Goal: Book appointment/travel/reservation

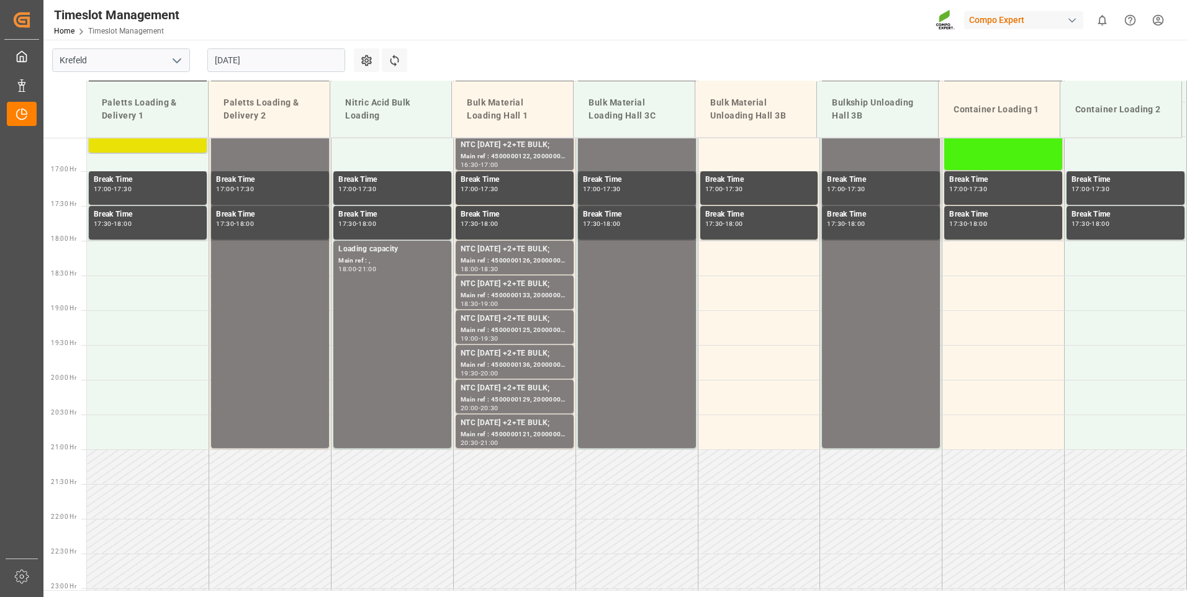
scroll to position [1217, 0]
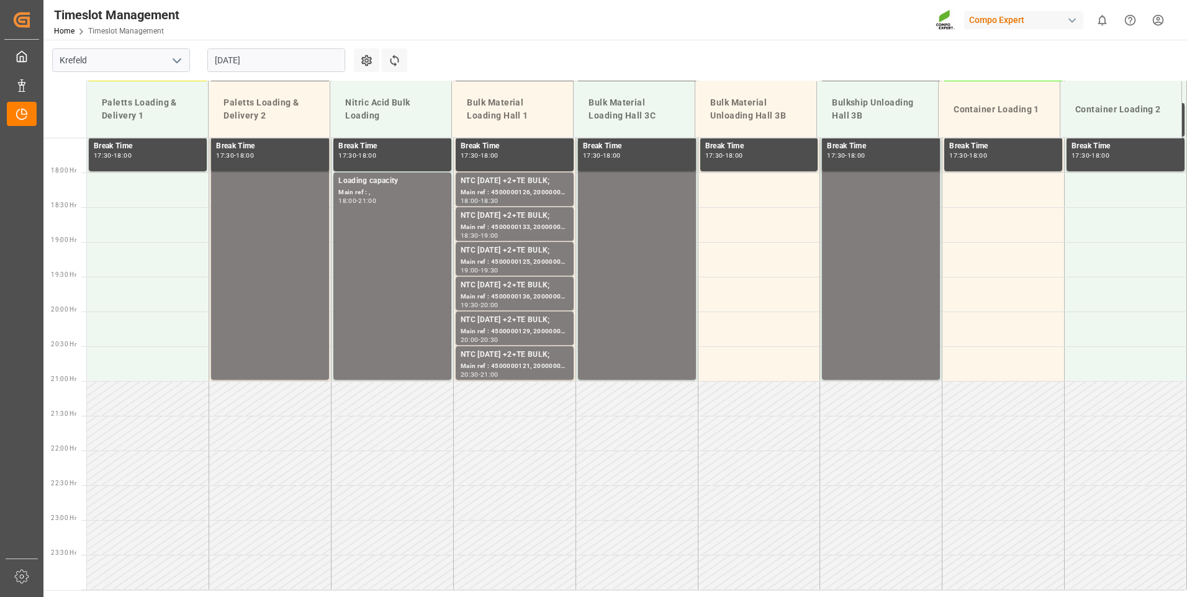
click at [278, 58] on input "[DATE]" at bounding box center [276, 60] width 138 height 24
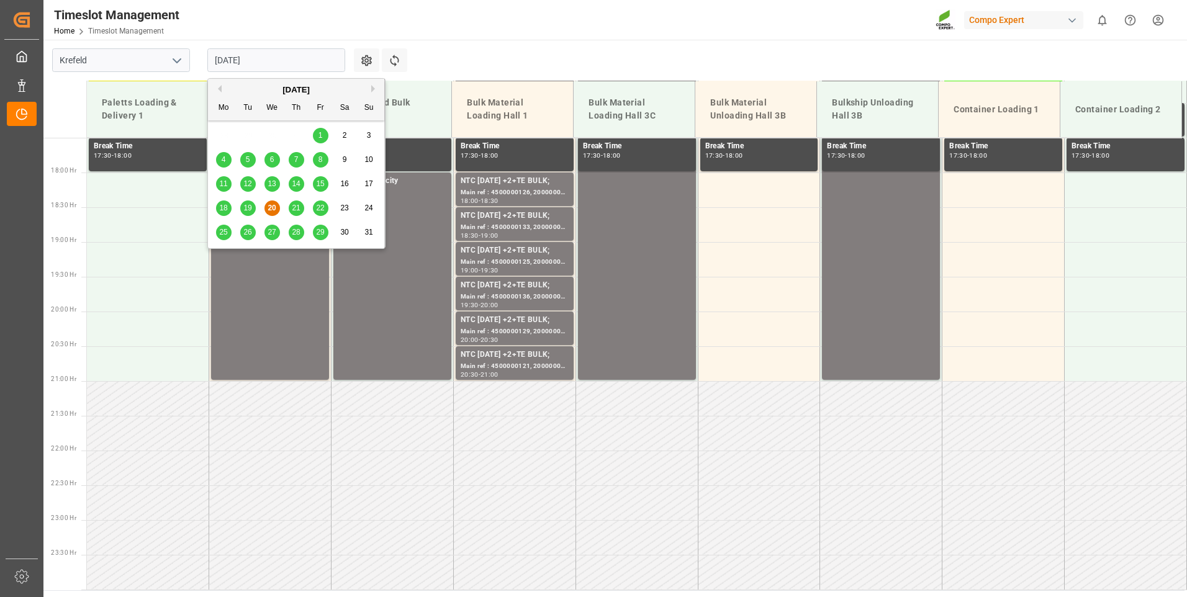
click at [221, 232] on span "25" at bounding box center [223, 232] width 8 height 9
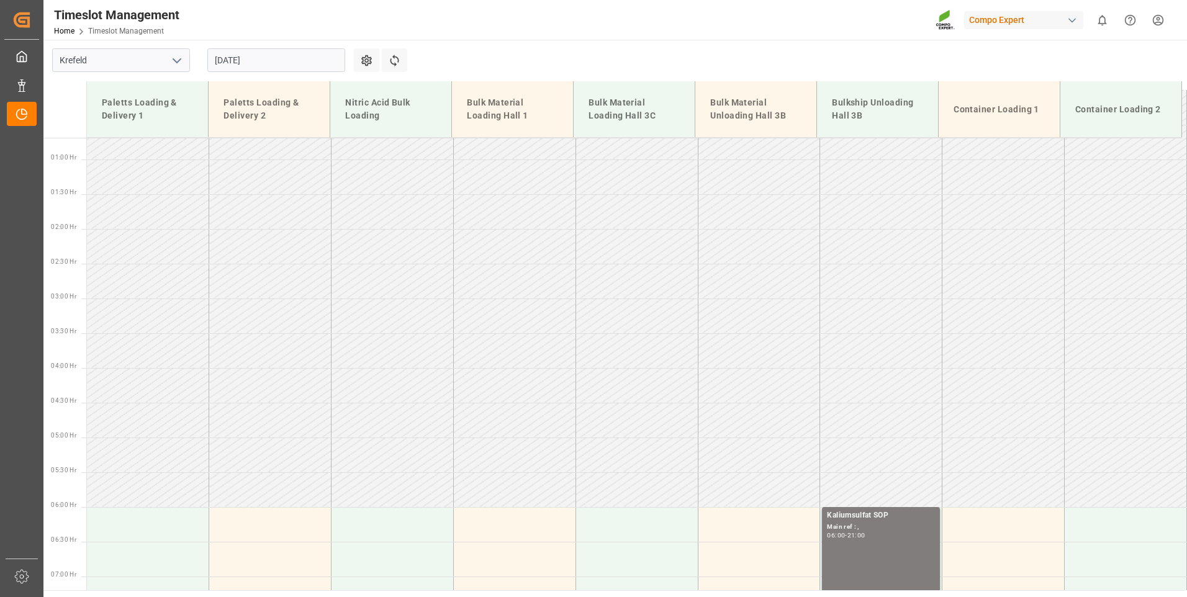
scroll to position [0, 0]
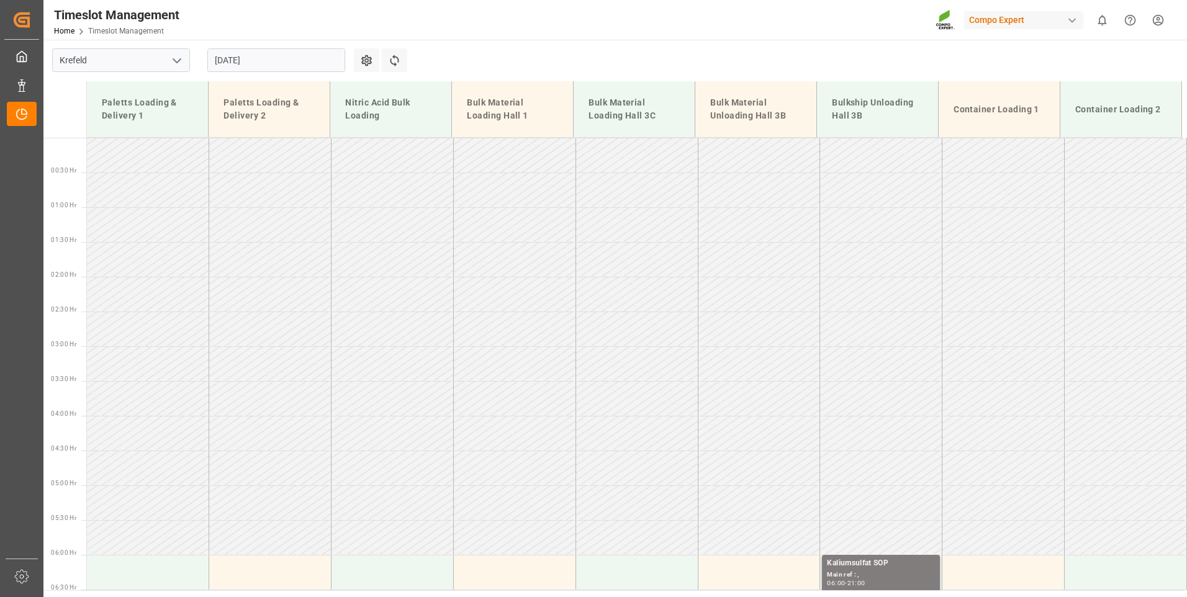
click at [306, 65] on input "[DATE]" at bounding box center [276, 60] width 138 height 24
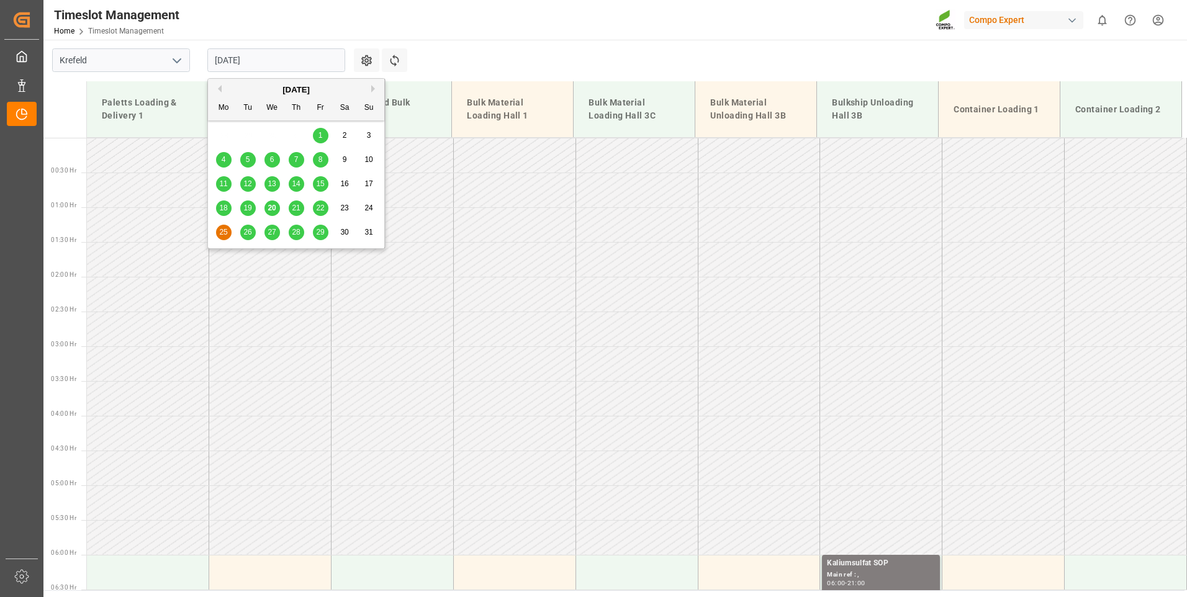
click at [299, 209] on span "21" at bounding box center [296, 208] width 8 height 9
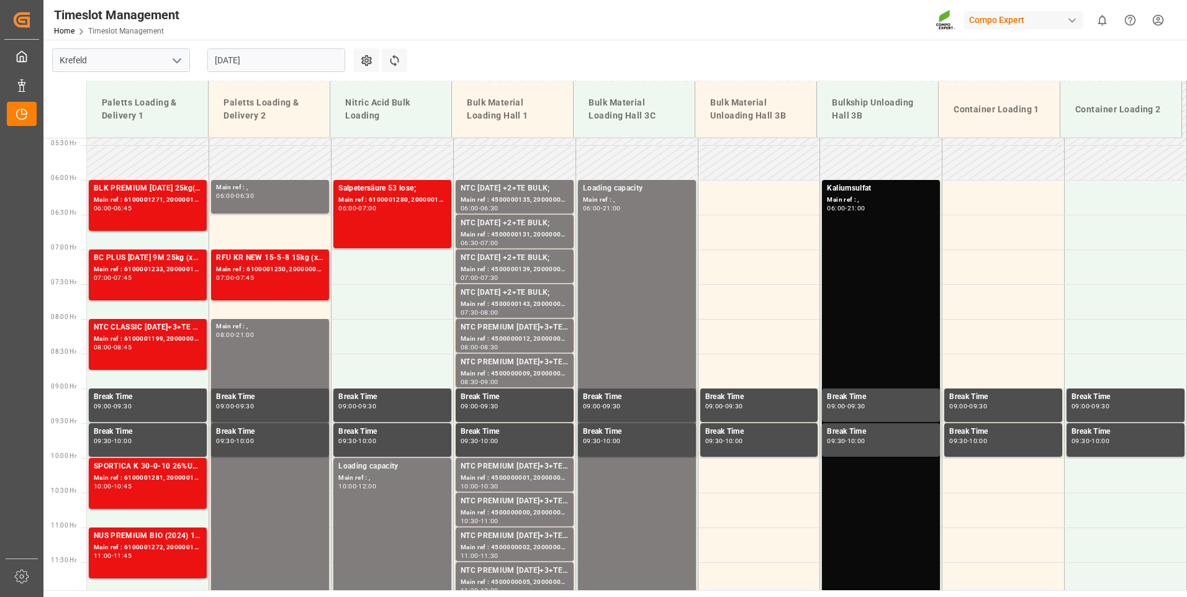
scroll to position [224, 0]
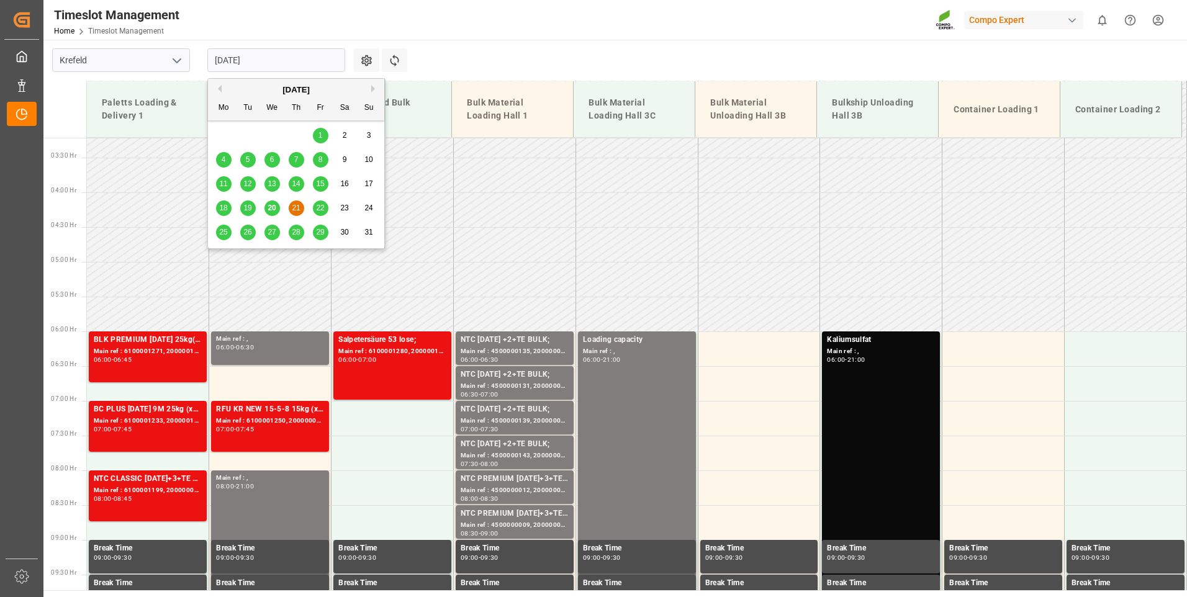
click at [291, 54] on input "[DATE]" at bounding box center [276, 60] width 138 height 24
click at [322, 209] on span "22" at bounding box center [320, 208] width 8 height 9
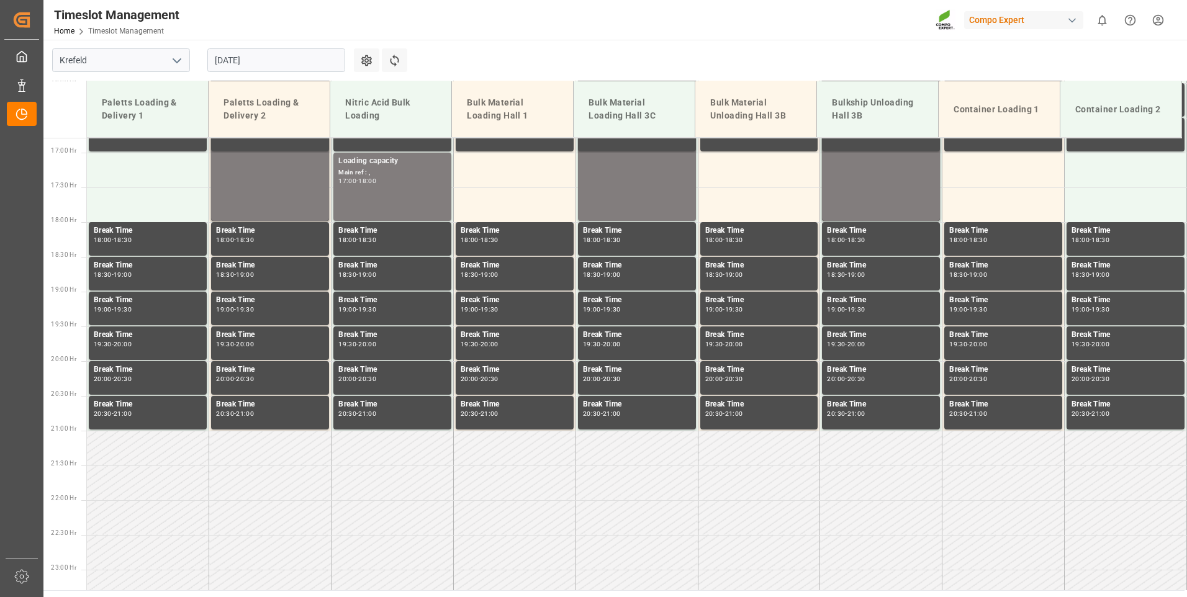
scroll to position [1217, 0]
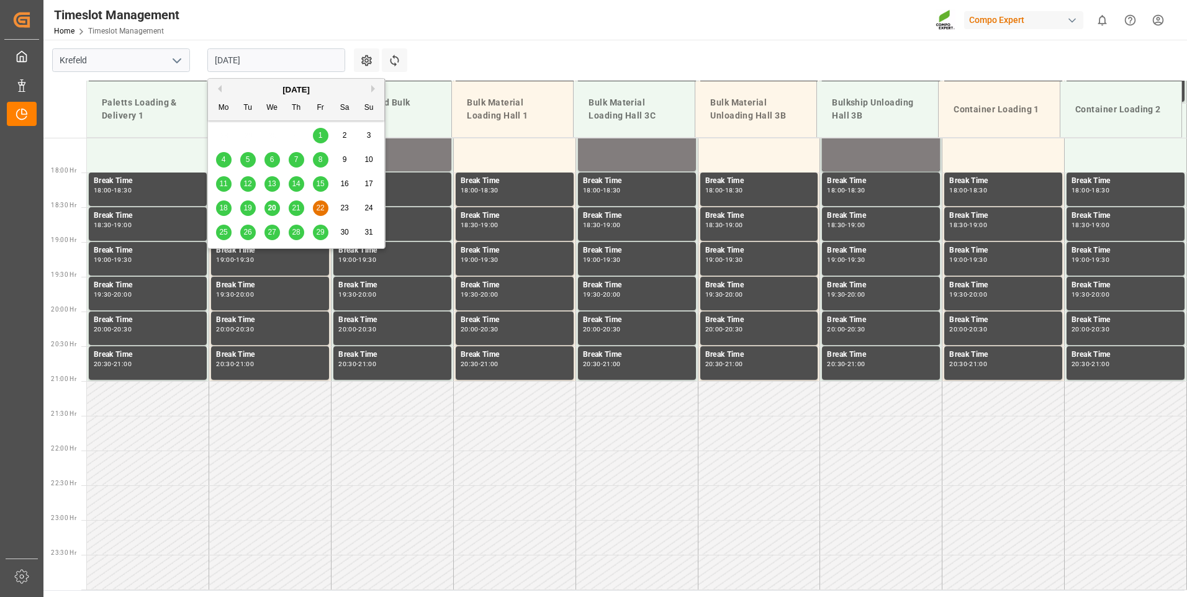
click at [302, 57] on input "[DATE]" at bounding box center [276, 60] width 138 height 24
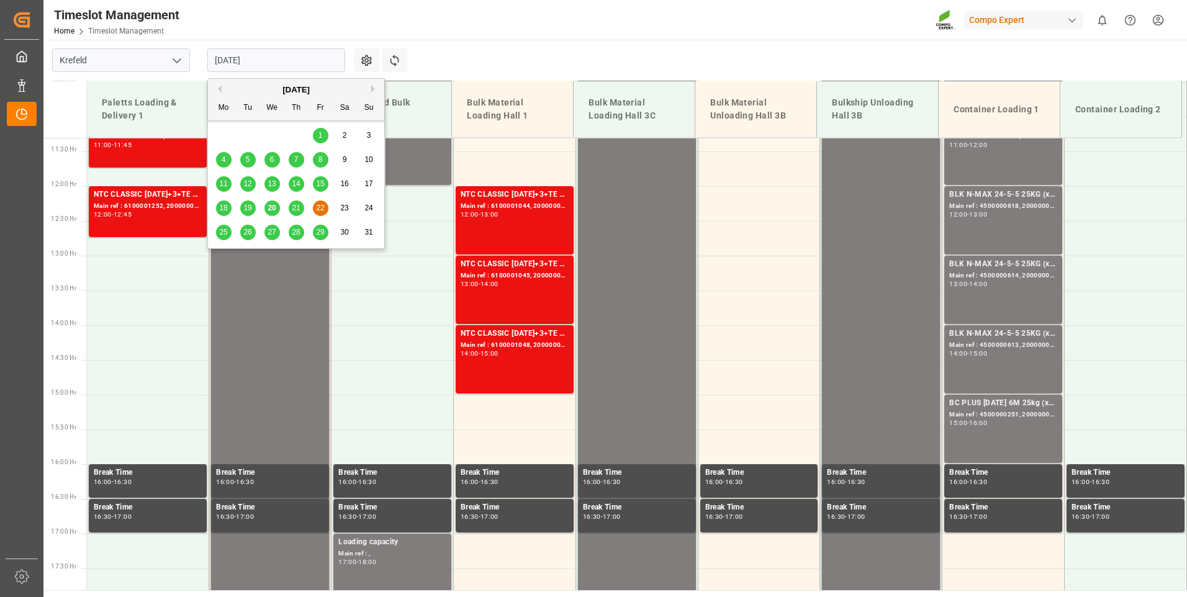
scroll to position [783, 0]
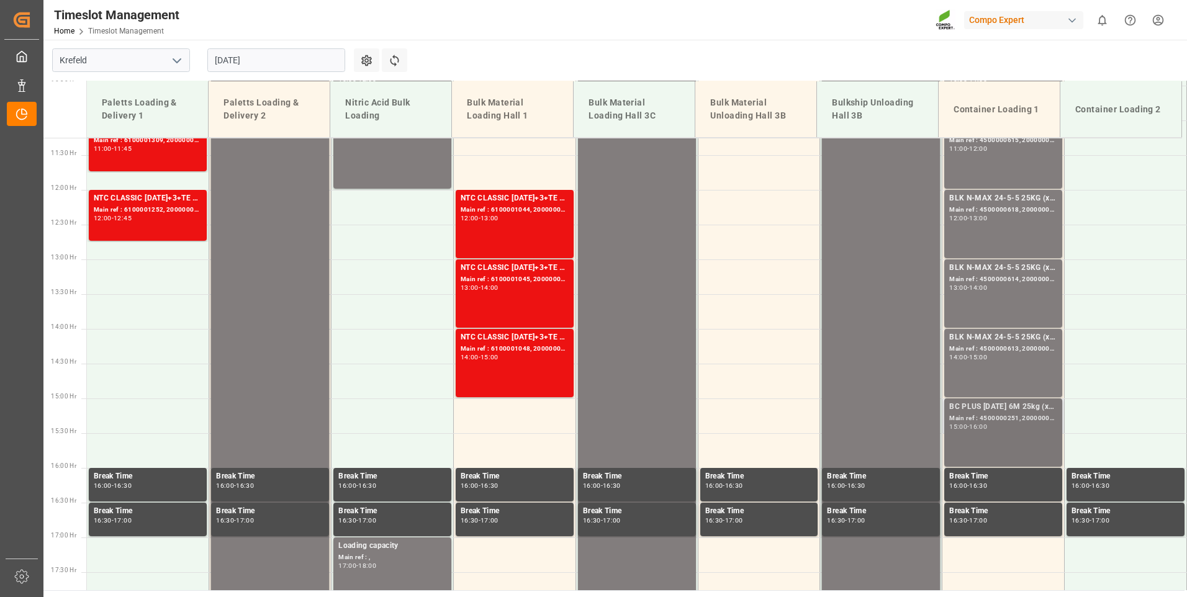
click at [1008, 435] on div "BC PLUS [DATE] 6M 25kg (x42) INT; Main ref : 4500000251, 2000000104; 15:00 - 16…" at bounding box center [1004, 432] width 108 height 63
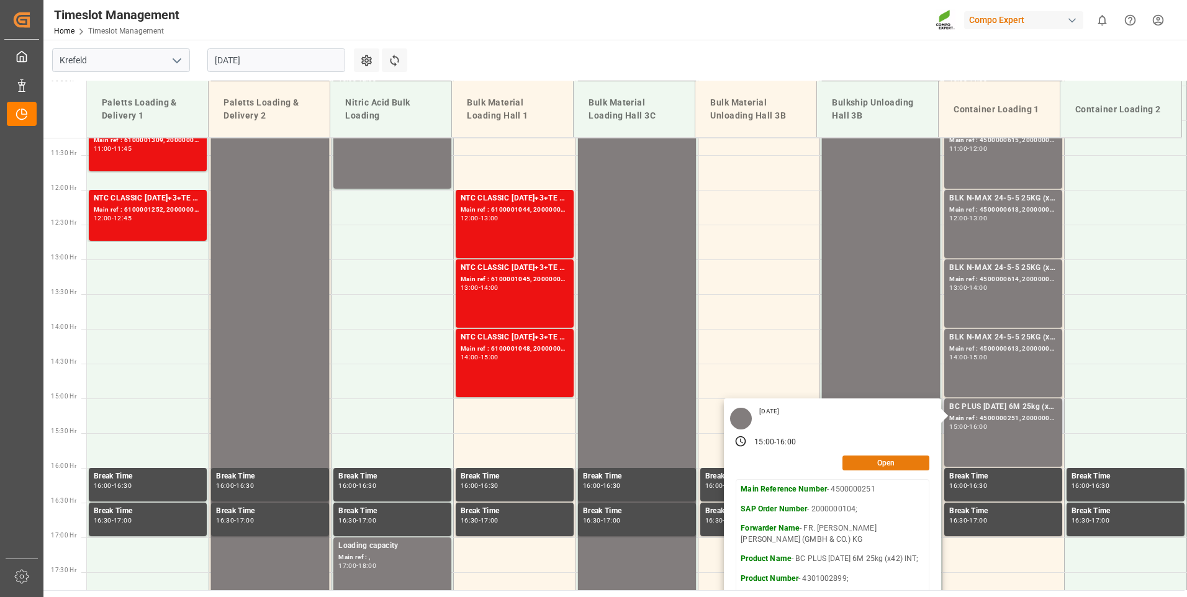
click at [889, 462] on button "Open" at bounding box center [886, 463] width 87 height 15
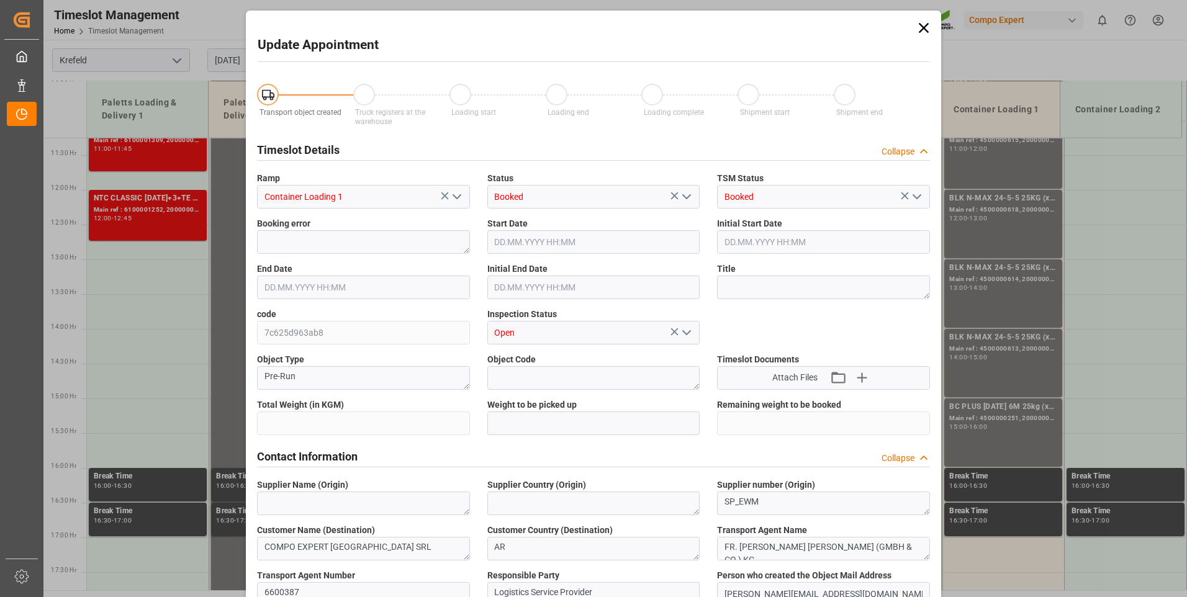
type input "29484"
type input "0"
type input "[DATE] 15:00"
type input "[DATE] 16:00"
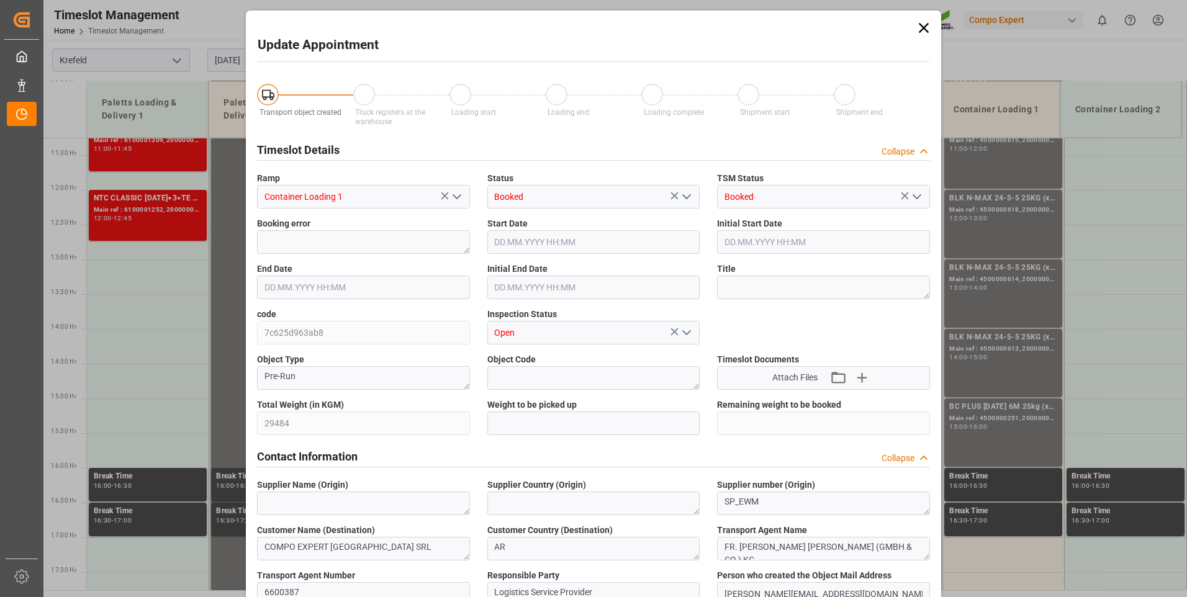
type input "[DATE] 15:30"
type input "[DATE] 11:39"
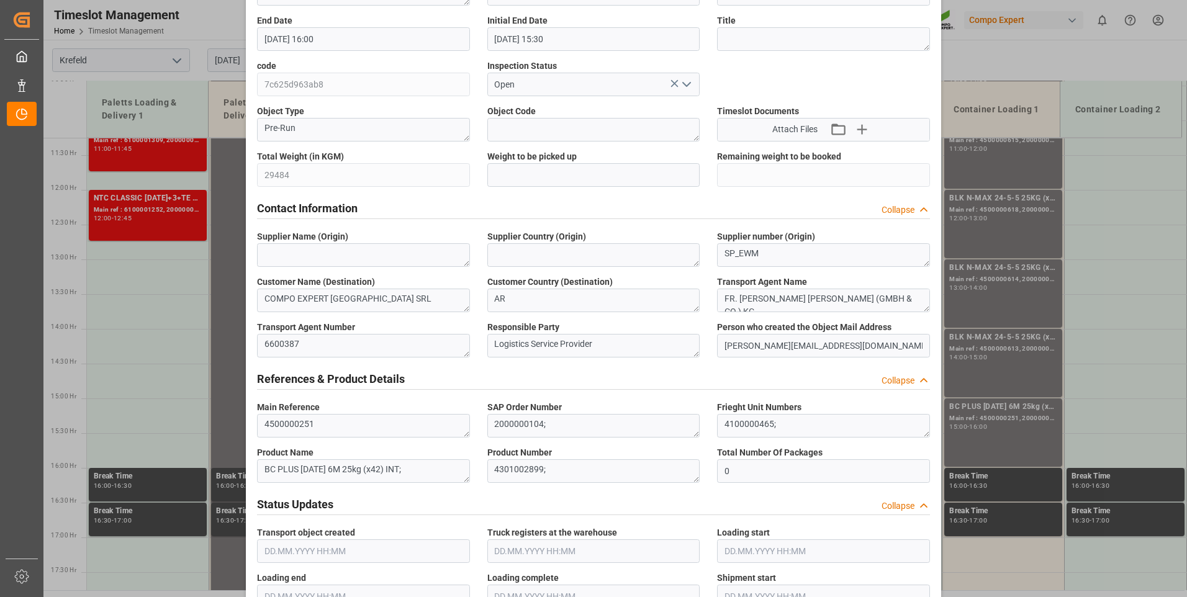
scroll to position [0, 0]
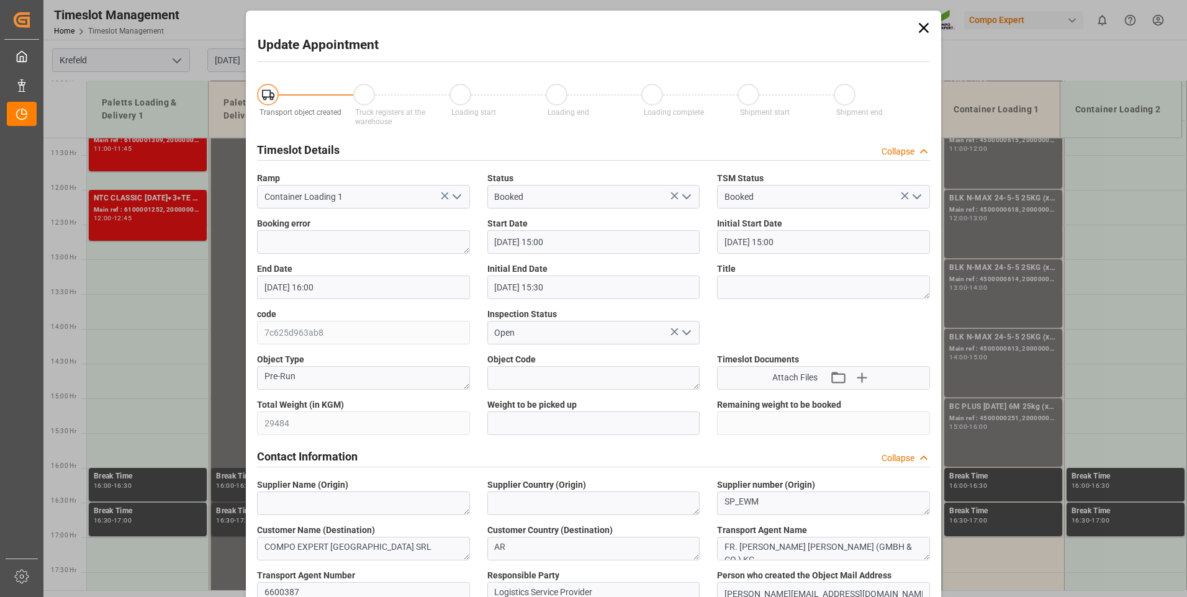
click at [922, 28] on icon at bounding box center [924, 28] width 10 height 10
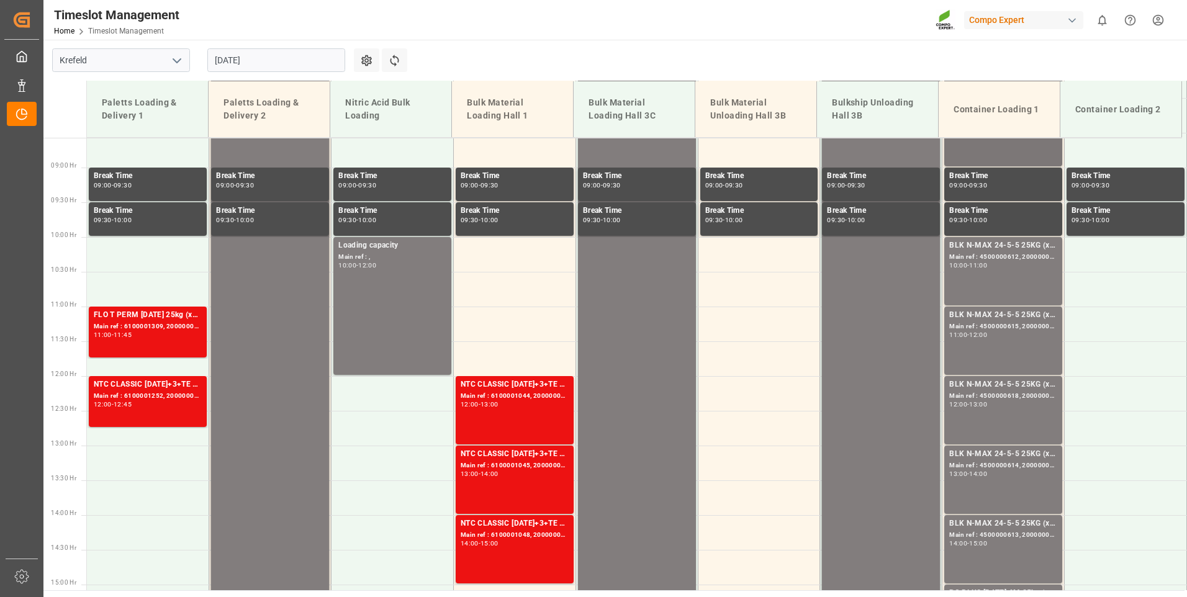
scroll to position [658, 0]
